Goal: Information Seeking & Learning: Find specific fact

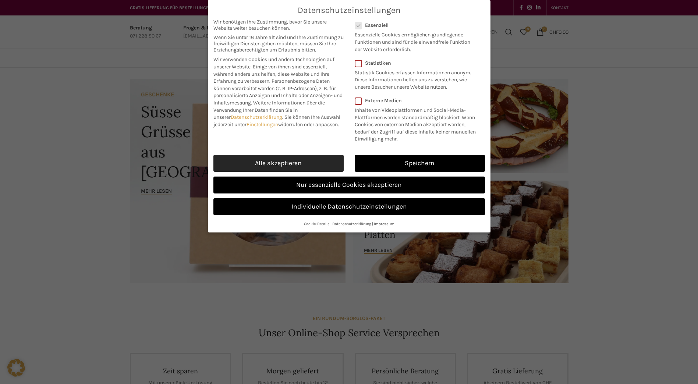
click at [285, 162] on link "Alle akzeptieren" at bounding box center [278, 163] width 130 height 17
checkbox input "true"
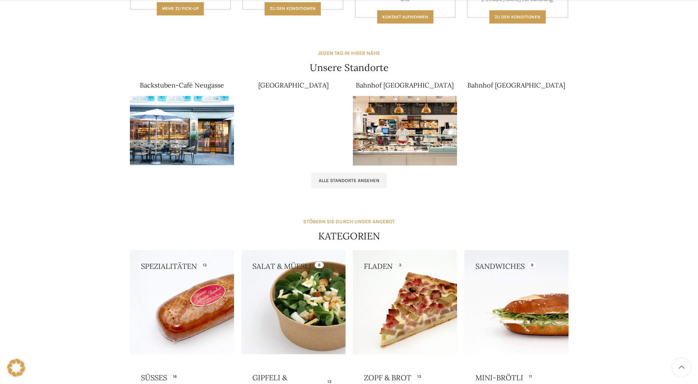
scroll to position [441, 0]
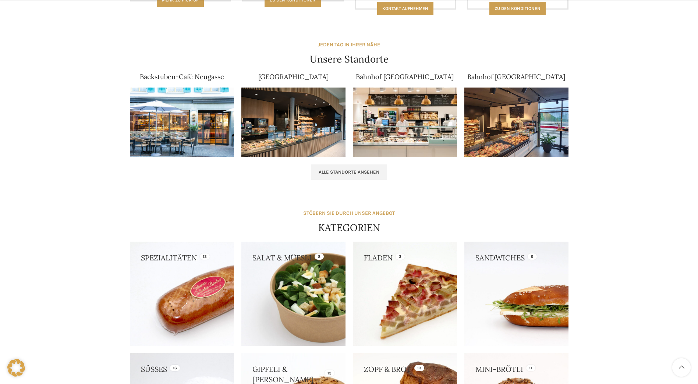
click at [189, 118] on img at bounding box center [182, 123] width 104 height 70
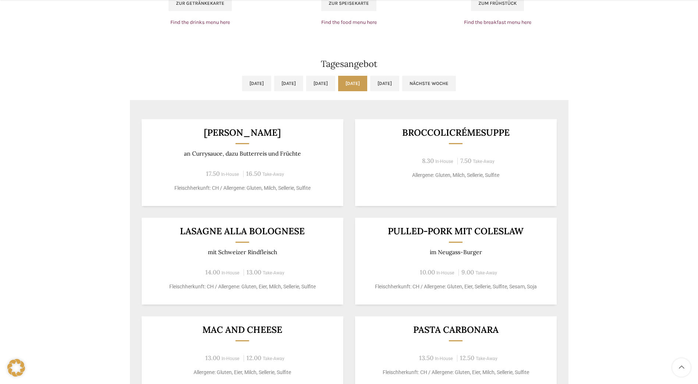
scroll to position [588, 0]
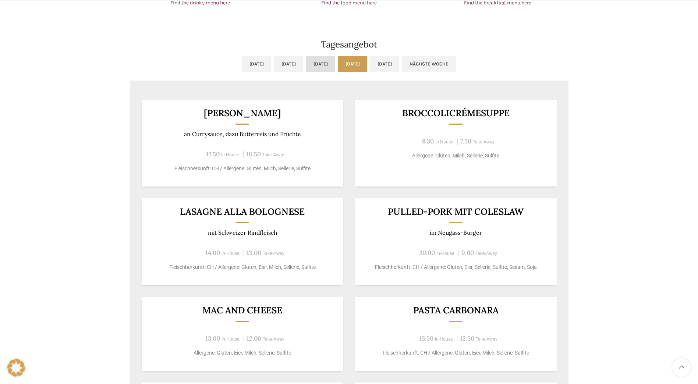
click at [326, 63] on link "Mi, 01.10.2025" at bounding box center [320, 63] width 29 height 15
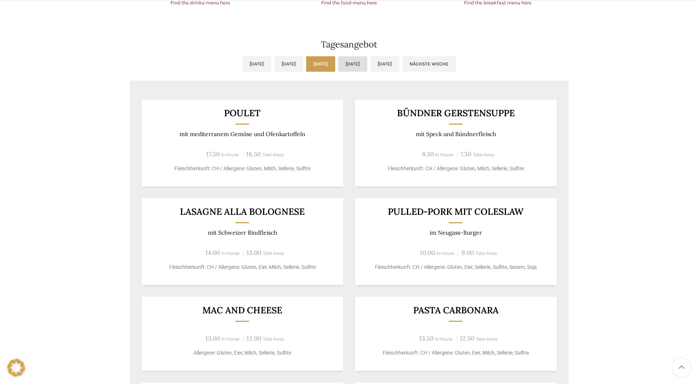
click at [364, 63] on link "Do, 02.10.2025" at bounding box center [352, 63] width 29 height 15
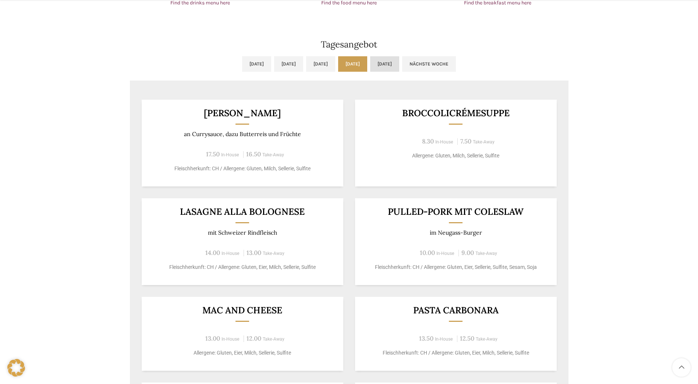
click at [399, 62] on link "Fr, 03.10.2025" at bounding box center [384, 63] width 29 height 15
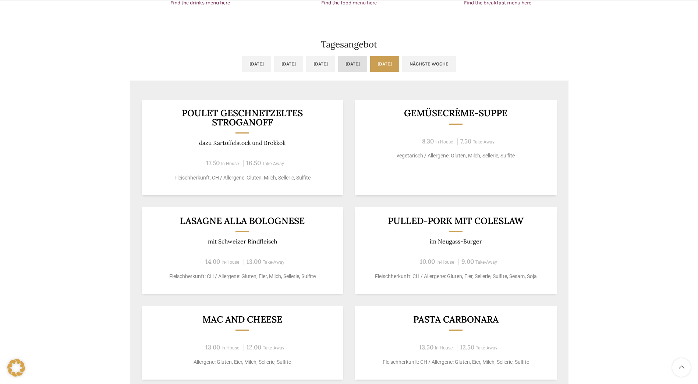
click at [367, 61] on link "Do, 02.10.2025" at bounding box center [352, 63] width 29 height 15
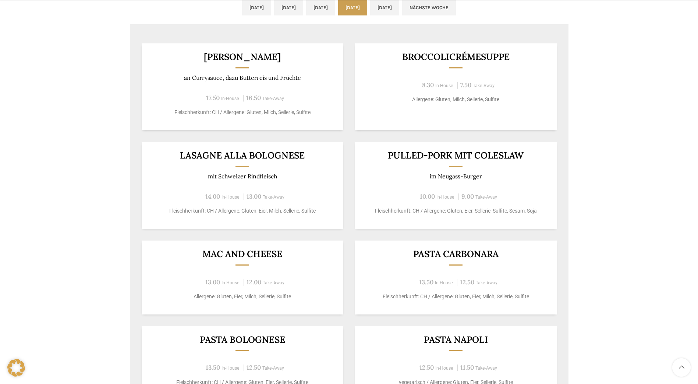
scroll to position [662, 0]
